Goal: Browse casually: Explore the website without a specific task or goal

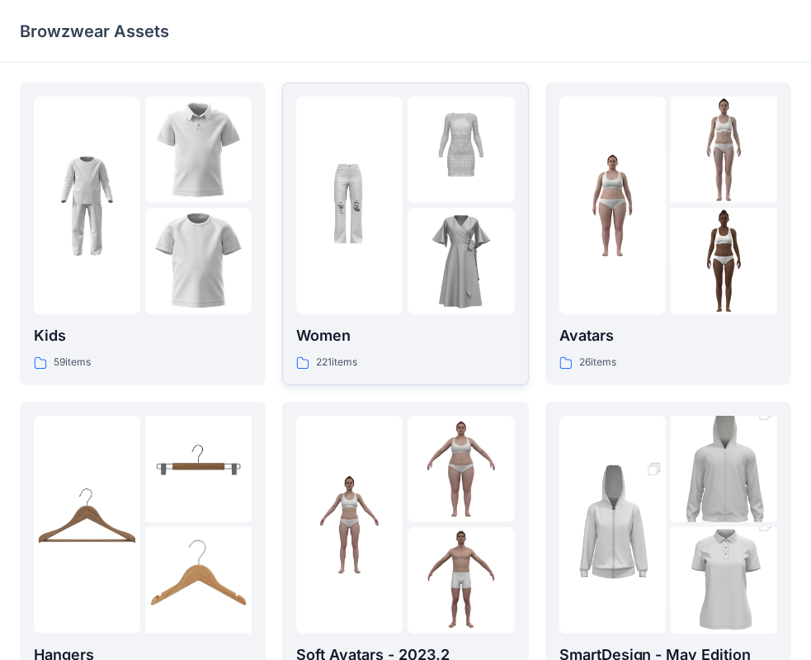
click at [422, 262] on img at bounding box center [461, 261] width 106 height 106
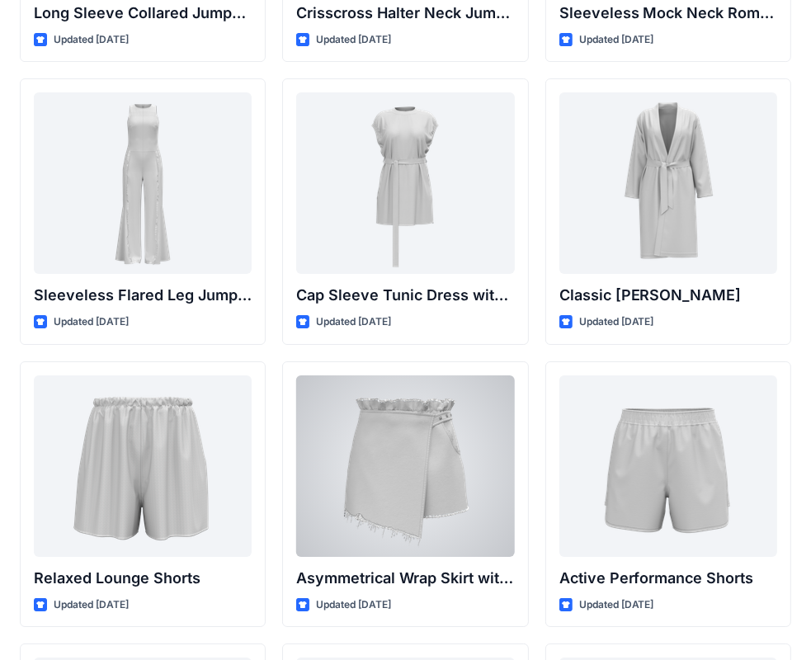
scroll to position [3532, 0]
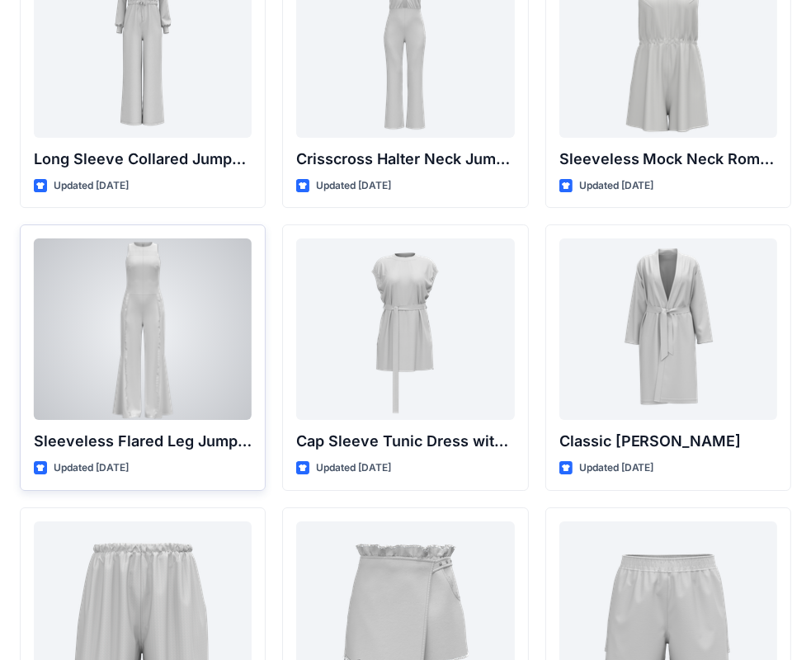
click at [113, 289] on div at bounding box center [143, 328] width 218 height 181
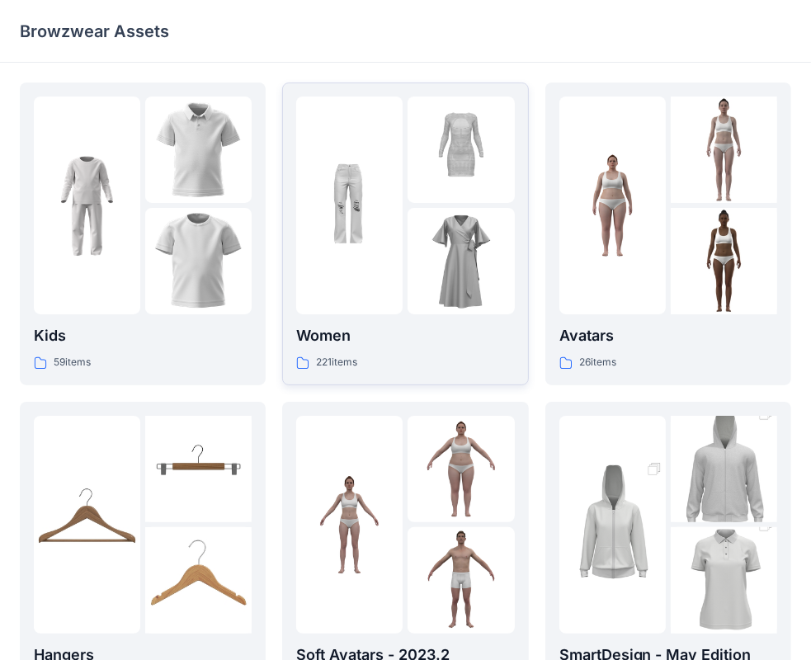
click at [445, 221] on img at bounding box center [461, 261] width 106 height 106
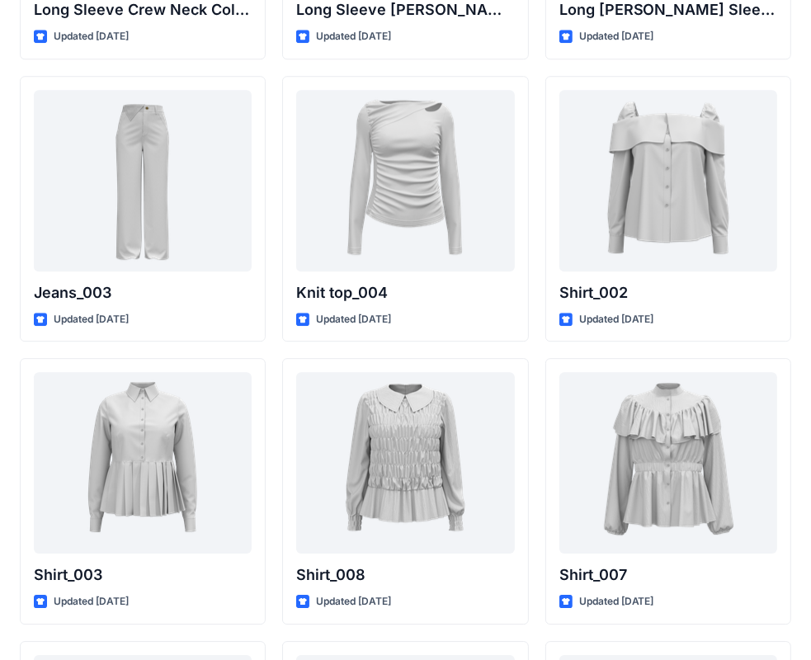
scroll to position [7316, 0]
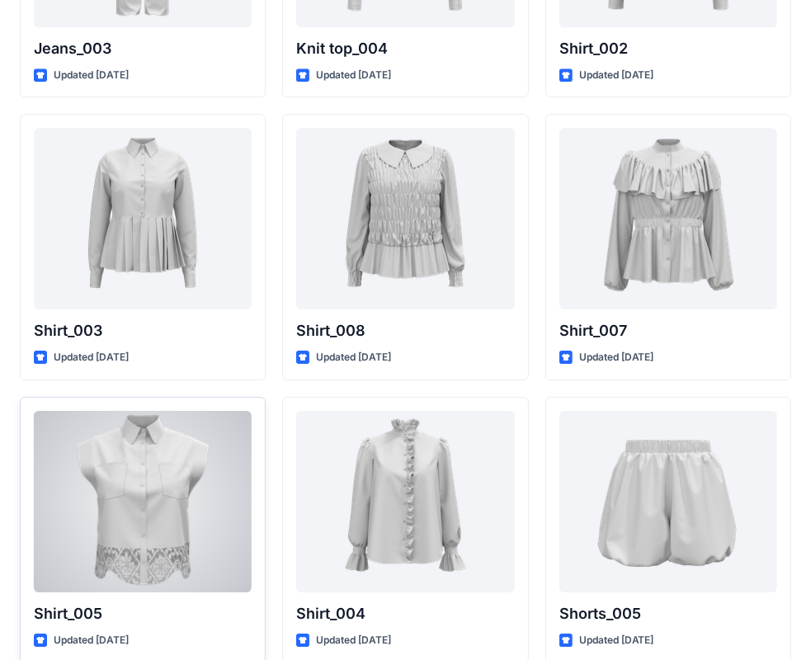
click at [123, 502] on div at bounding box center [143, 501] width 218 height 181
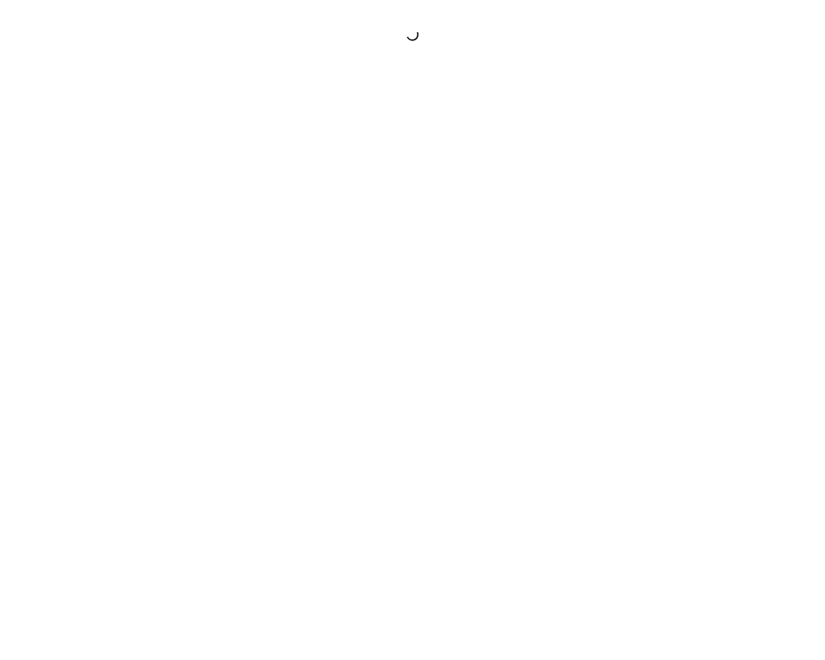
click at [123, 502] on div at bounding box center [412, 330] width 825 height 660
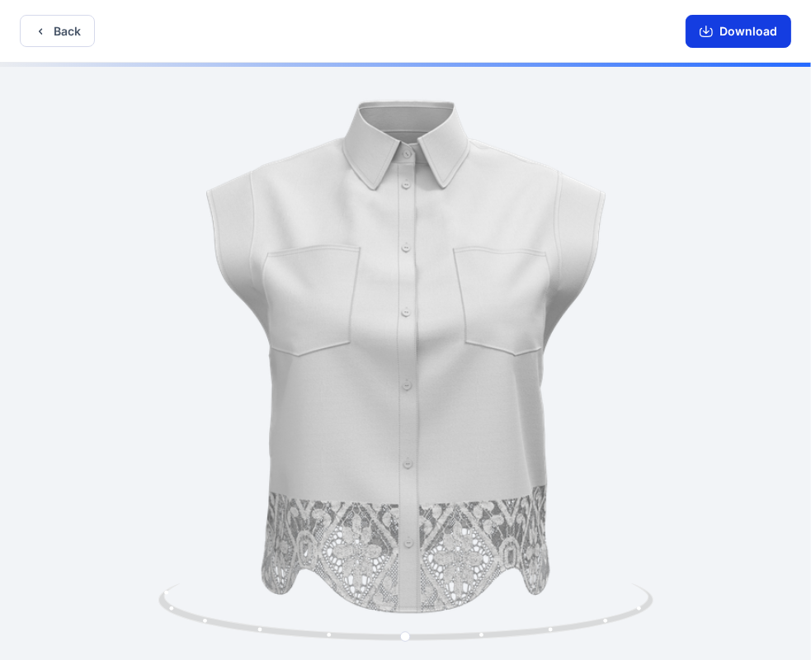
click at [711, 25] on icon "button" at bounding box center [706, 31] width 13 height 13
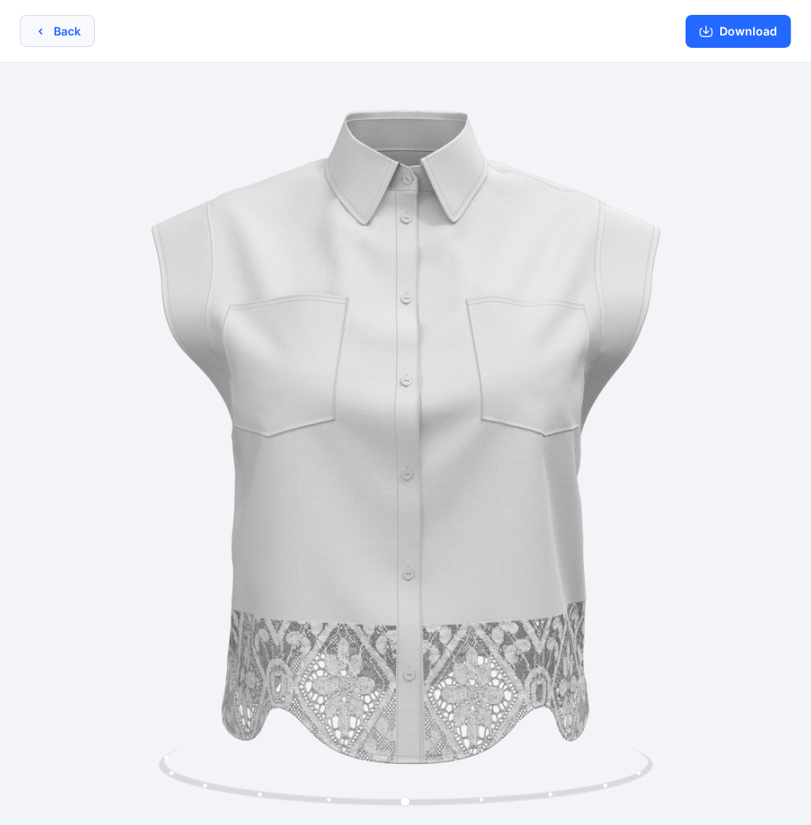
click at [93, 35] on button "Back" at bounding box center [57, 31] width 75 height 32
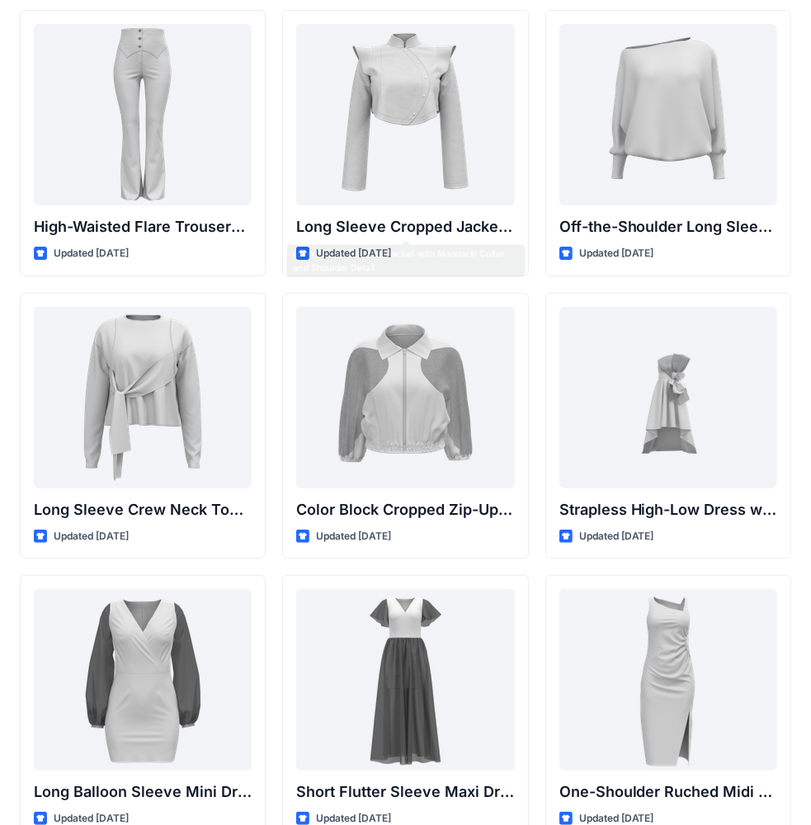
scroll to position [412, 0]
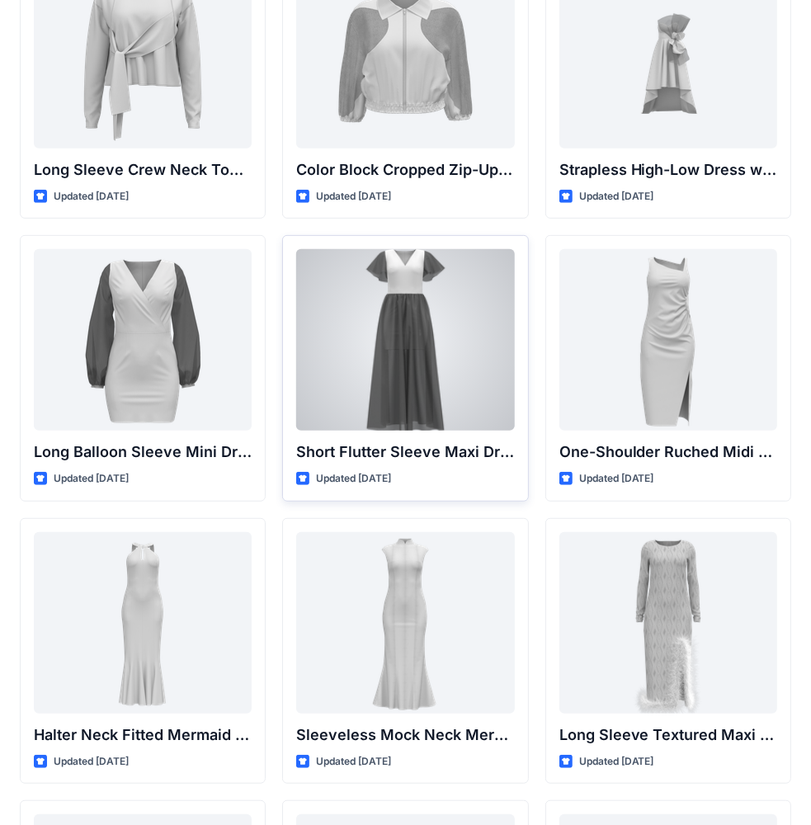
click at [423, 348] on div at bounding box center [405, 339] width 218 height 181
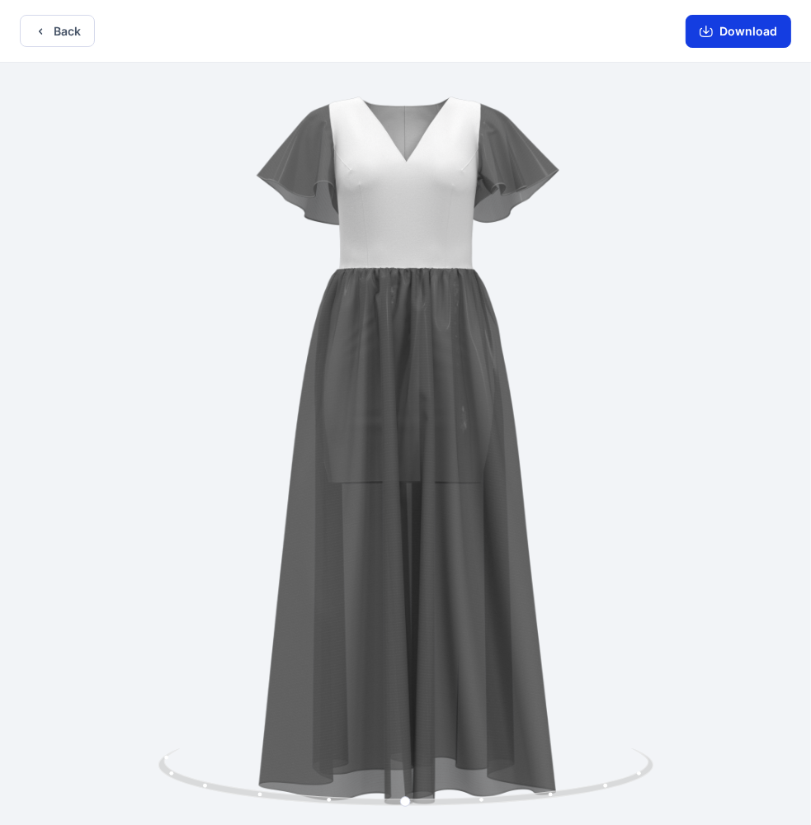
click at [716, 29] on button "Download" at bounding box center [739, 31] width 106 height 33
click at [729, 26] on button "Download" at bounding box center [739, 31] width 106 height 33
